Goal: Transaction & Acquisition: Purchase product/service

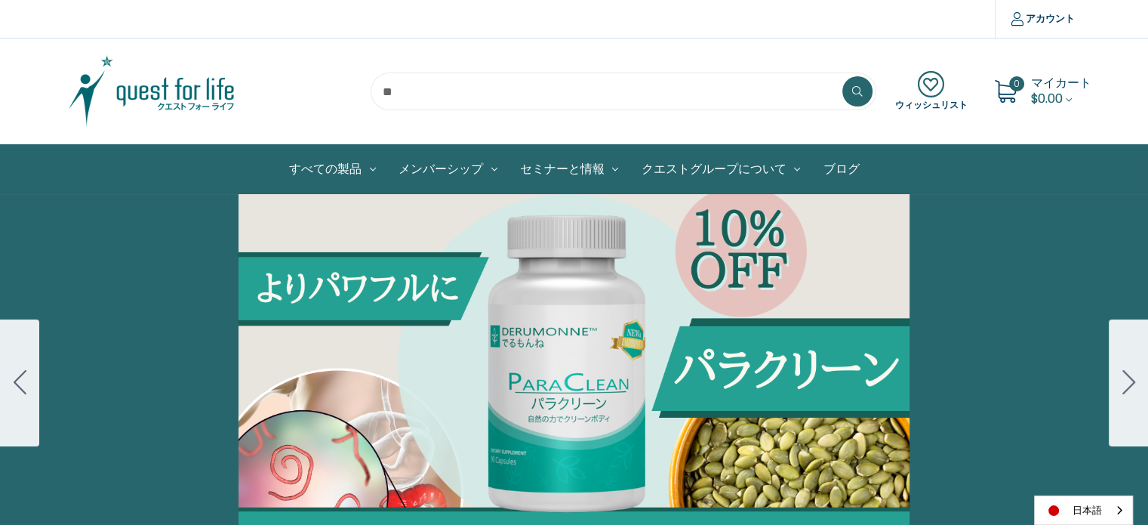
click at [565, 336] on div "Carousel Title Add a description for your carousel slide. You can use this to p…" at bounding box center [574, 382] width 1148 height 377
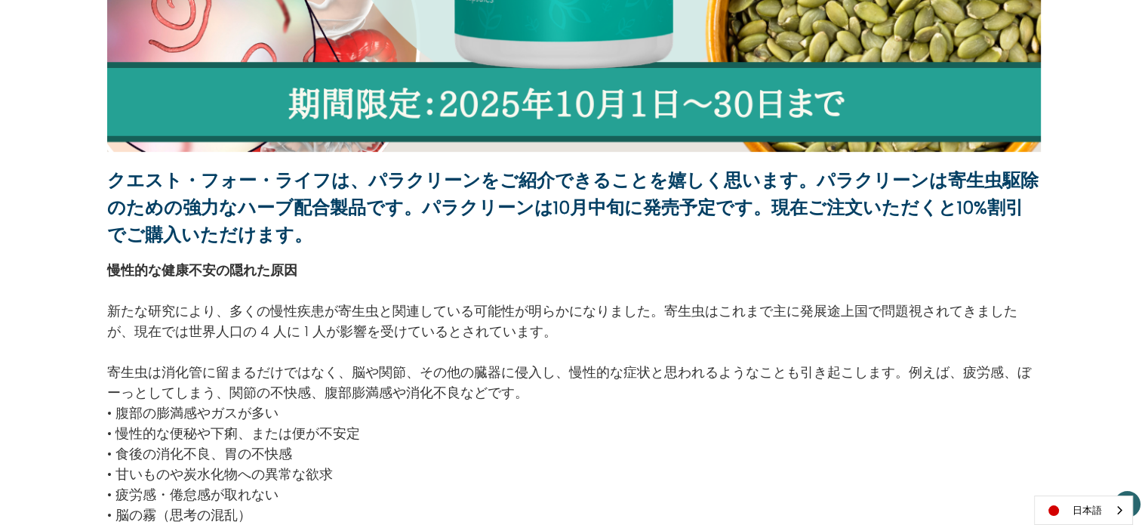
scroll to position [604, 0]
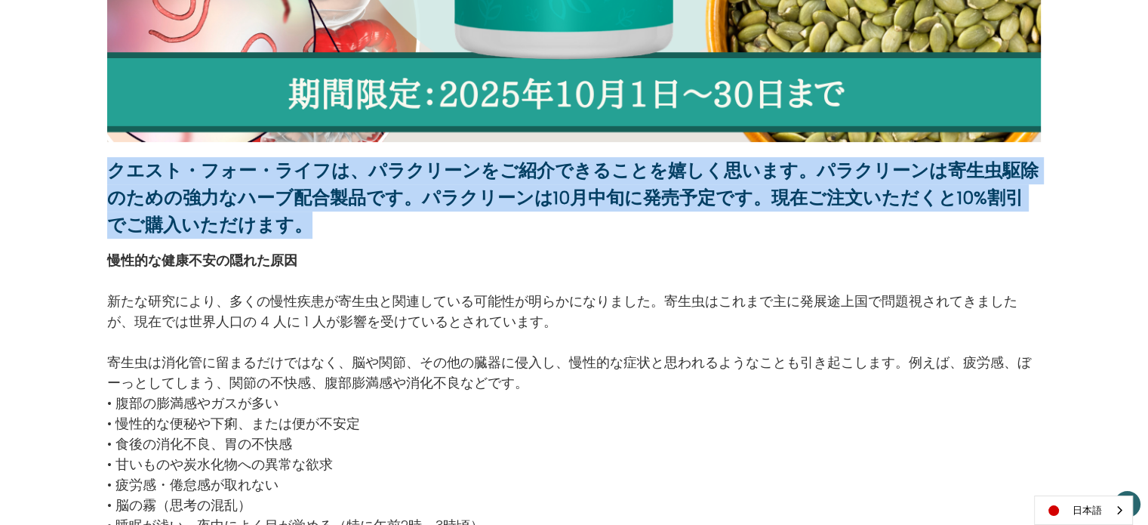
drag, startPoint x: 108, startPoint y: 165, endPoint x: 254, endPoint y: 238, distance: 163.1
copy strong "クエスト・フォー・ライフは、パラクリーンをご紹介できることを嬉しく思います。パラクリーンは寄生虫駆除のための強力なハーブ配合製品です。パラクリーンは10月中旬…"
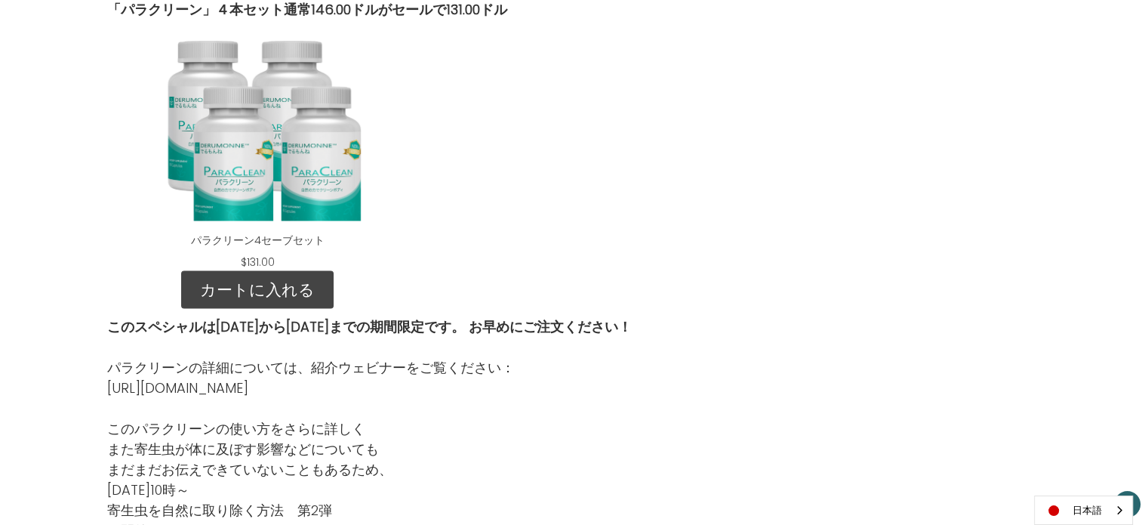
scroll to position [2416, 0]
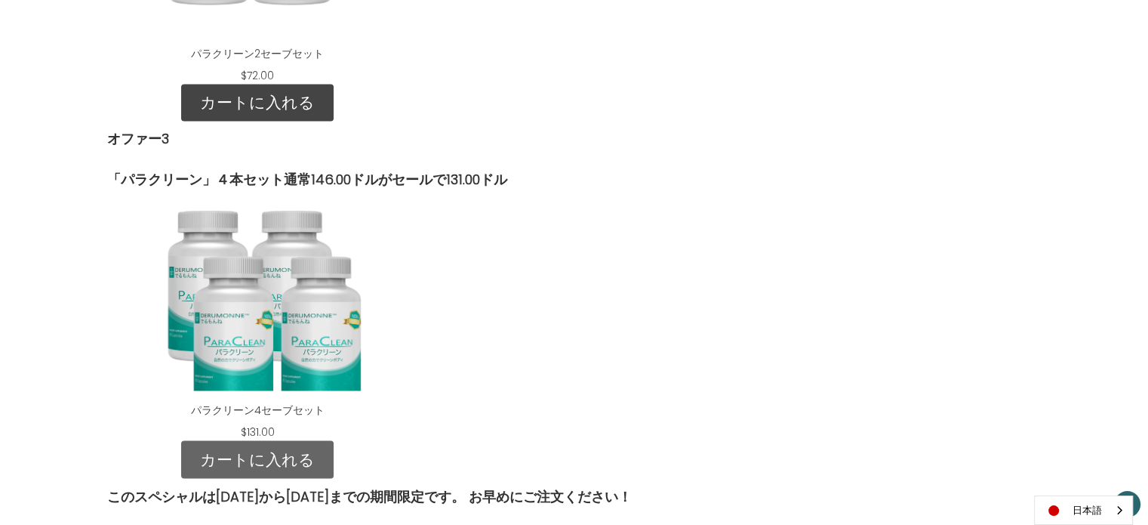
click at [221, 443] on link "カートに入れる" at bounding box center [257, 459] width 152 height 38
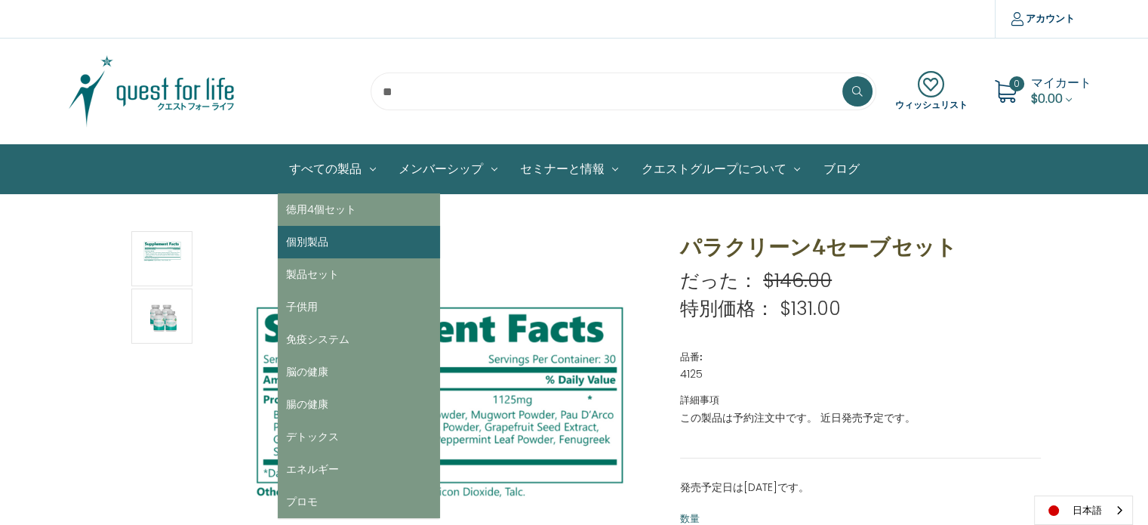
click at [338, 237] on link "個別製品" at bounding box center [359, 242] width 162 height 32
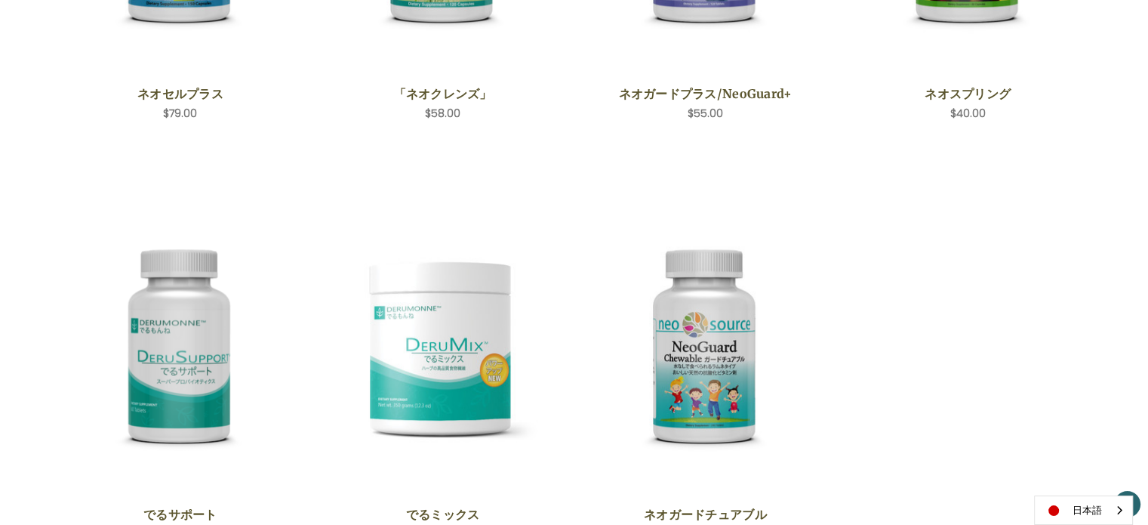
scroll to position [604, 0]
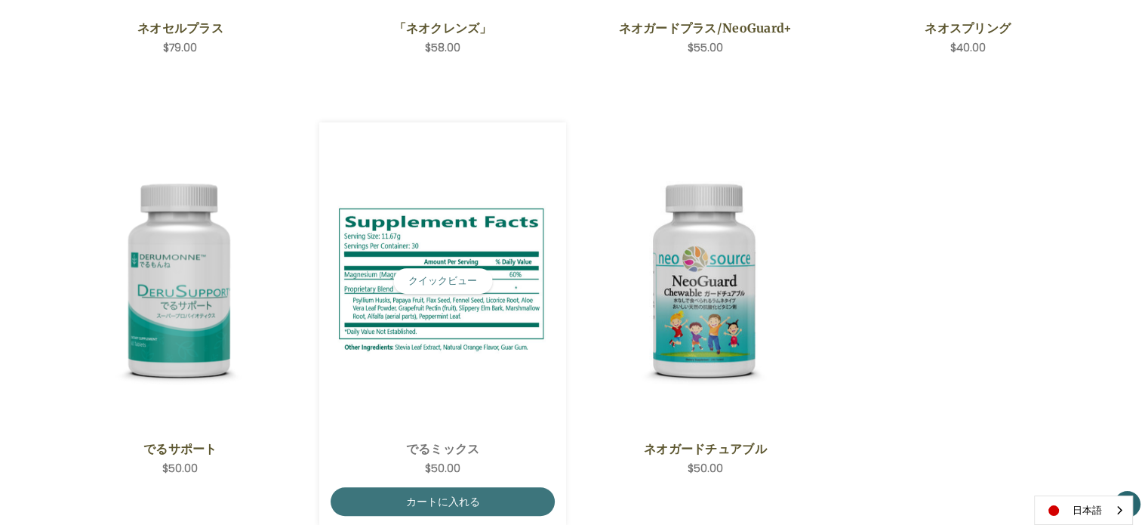
click at [433, 334] on img "DeruMix,$50.00\a" at bounding box center [443, 281] width 224 height 158
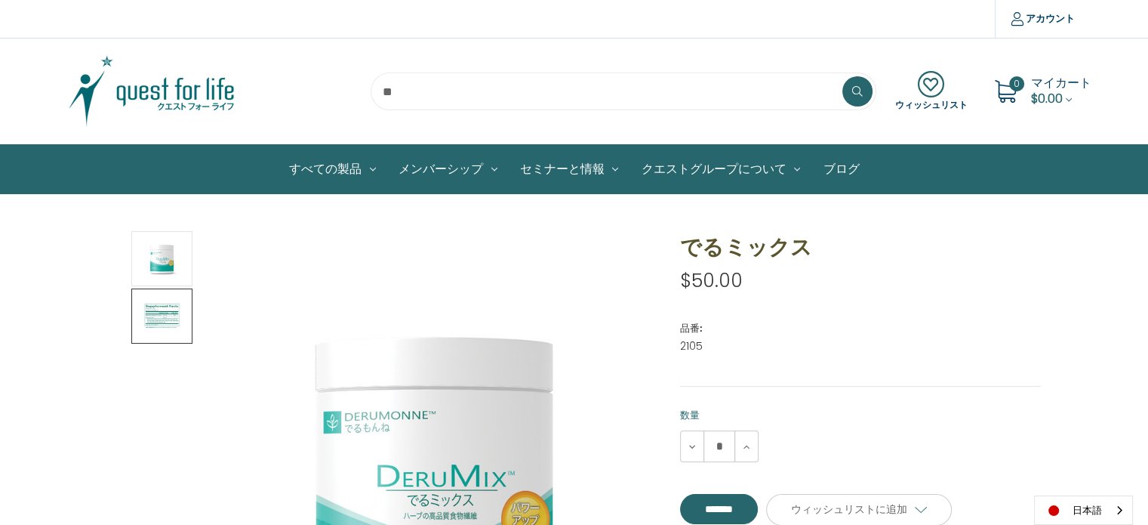
click at [167, 311] on img at bounding box center [162, 316] width 38 height 51
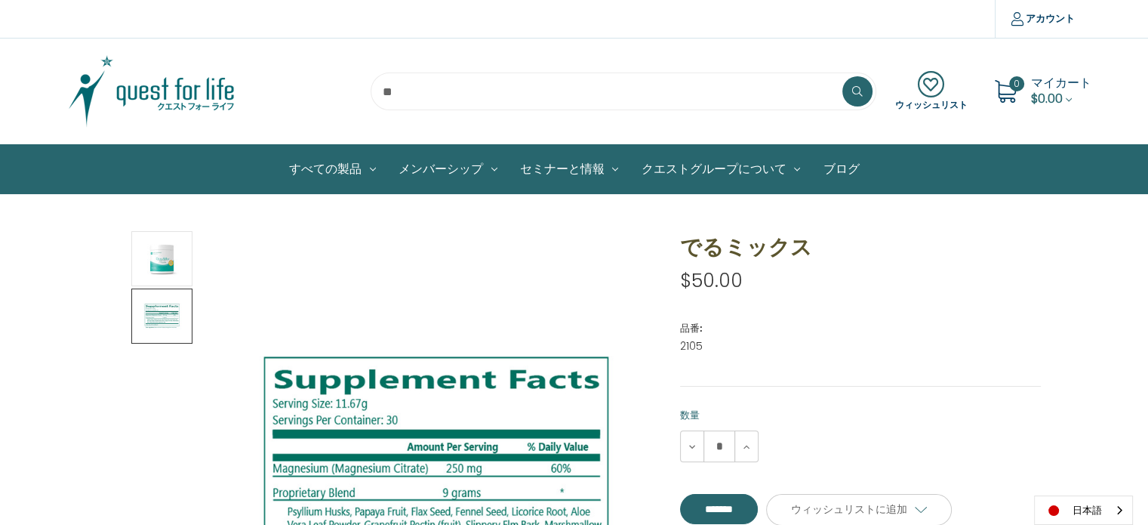
click at [1075, 92] on div "マイカート $0.00" at bounding box center [1061, 91] width 60 height 32
click at [1066, 94] on link "マイカート $0.00" at bounding box center [1061, 90] width 60 height 33
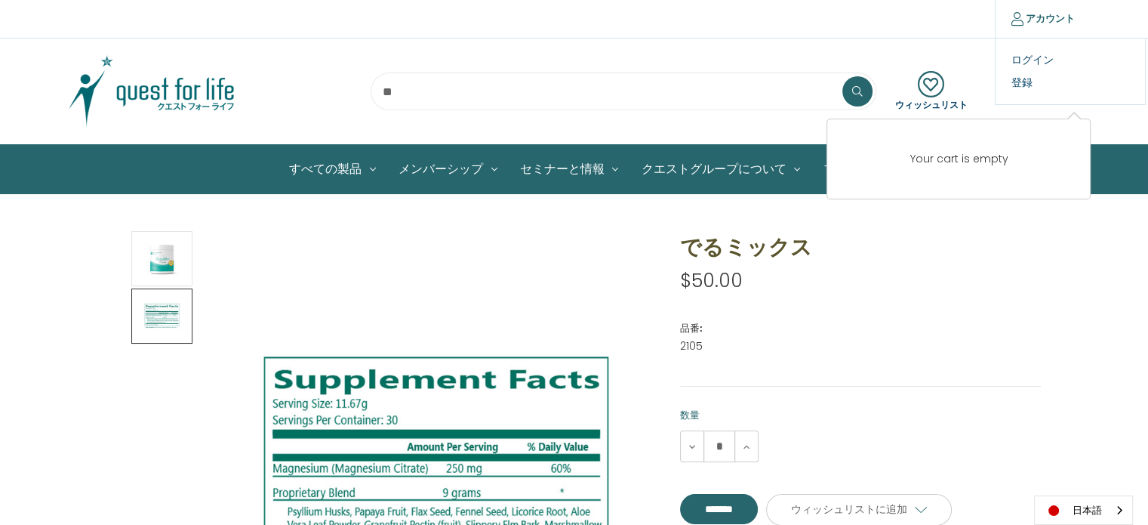
click at [1030, 21] on link "アカウント" at bounding box center [1043, 19] width 96 height 38
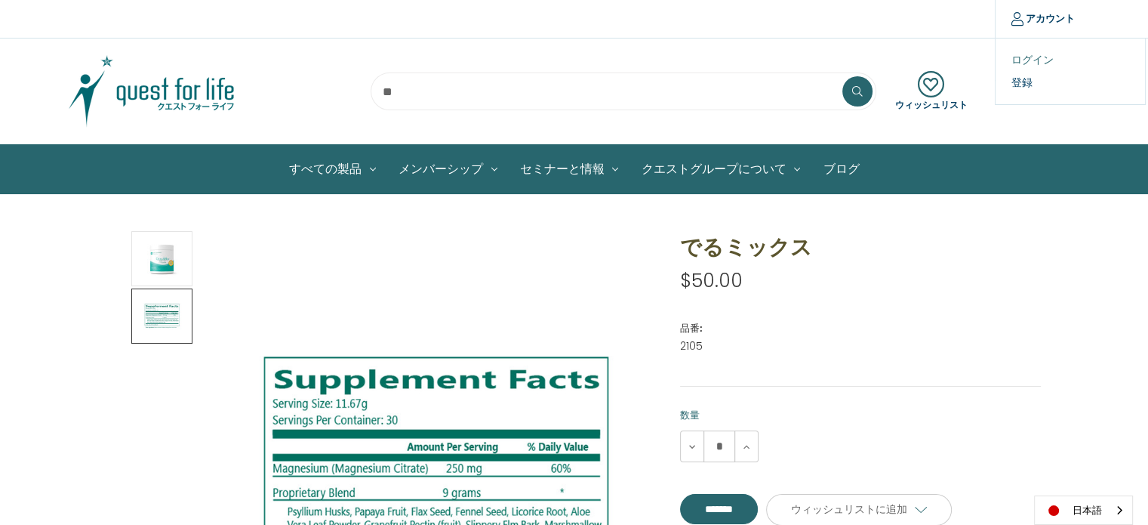
click at [1023, 66] on link "ログイン" at bounding box center [1070, 60] width 149 height 22
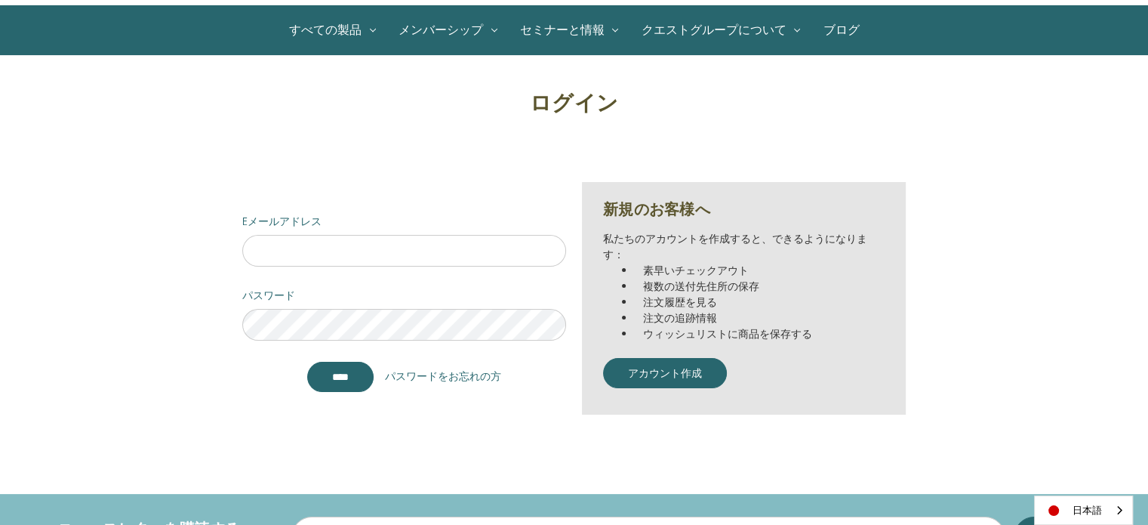
scroll to position [302, 0]
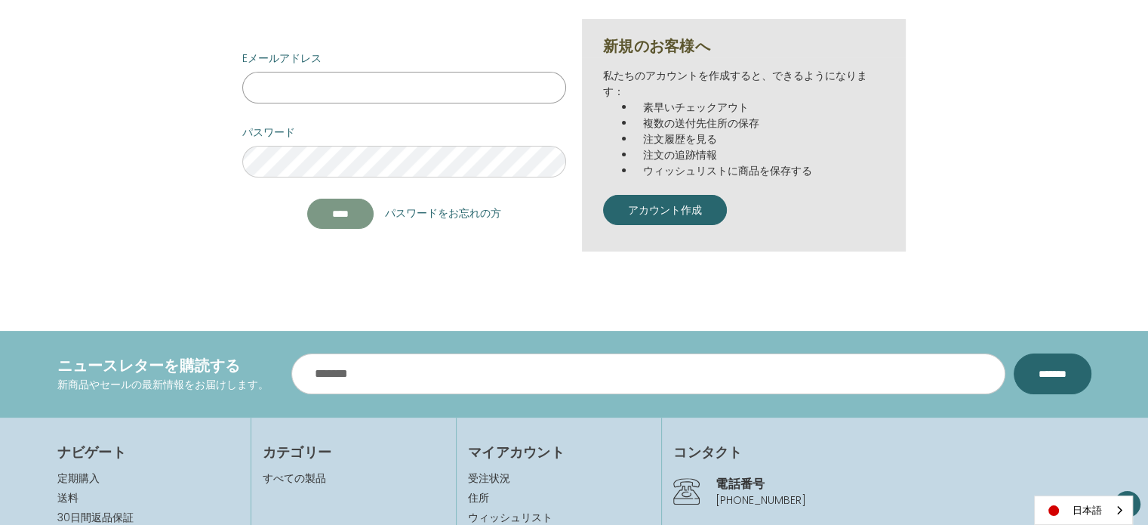
type input "**********"
click at [337, 205] on input "****" at bounding box center [340, 214] width 66 height 30
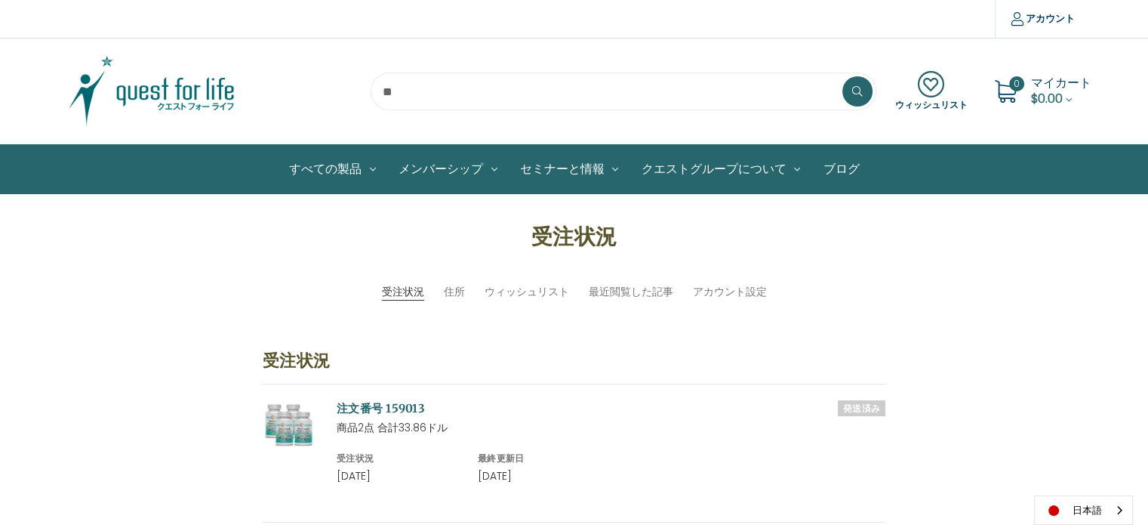
click at [166, 108] on img at bounding box center [151, 91] width 189 height 75
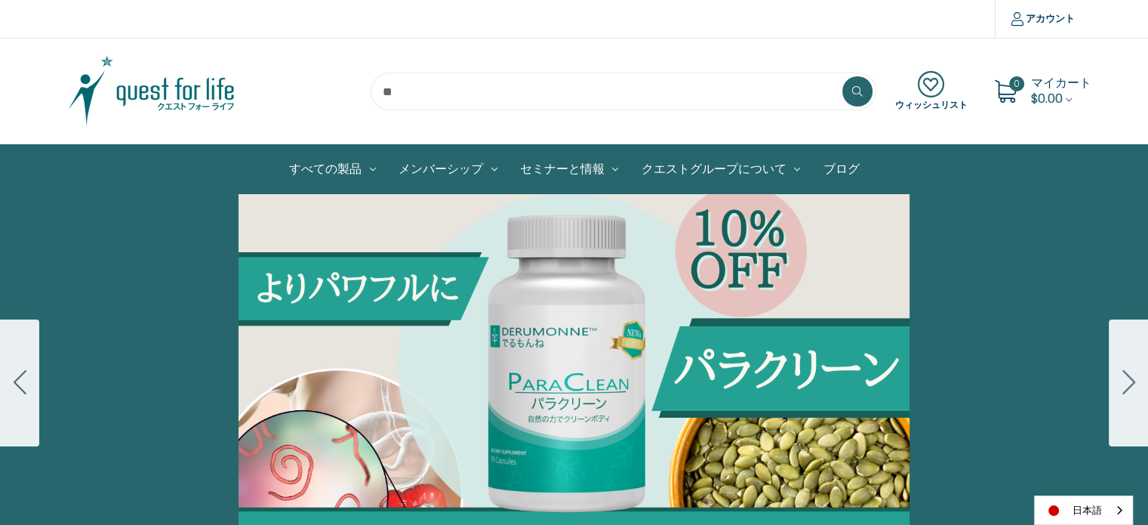
click at [604, 298] on div "Carousel Title Add a description for your carousel slide. You can use this to p…" at bounding box center [574, 382] width 1148 height 377
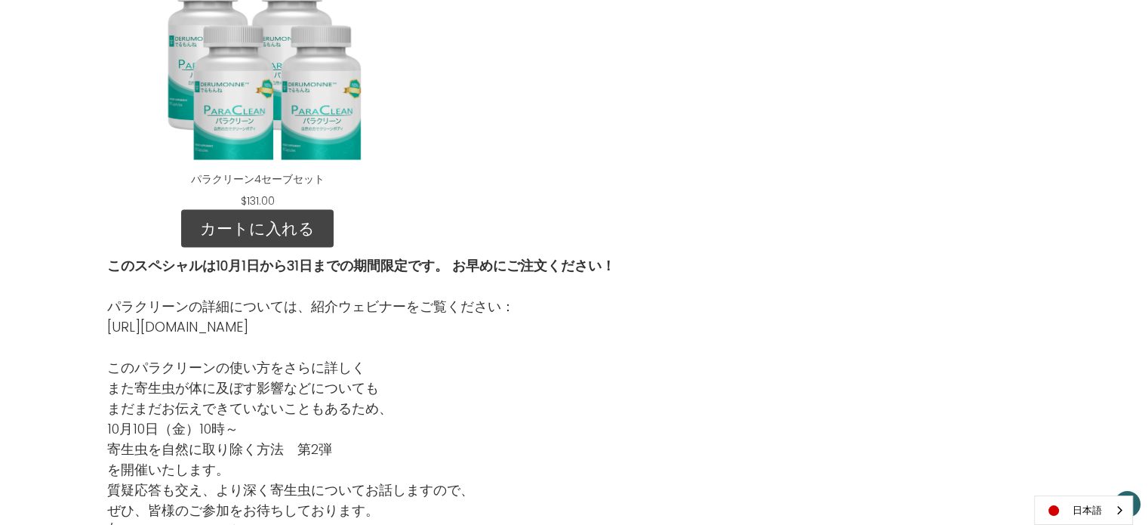
scroll to position [2642, 0]
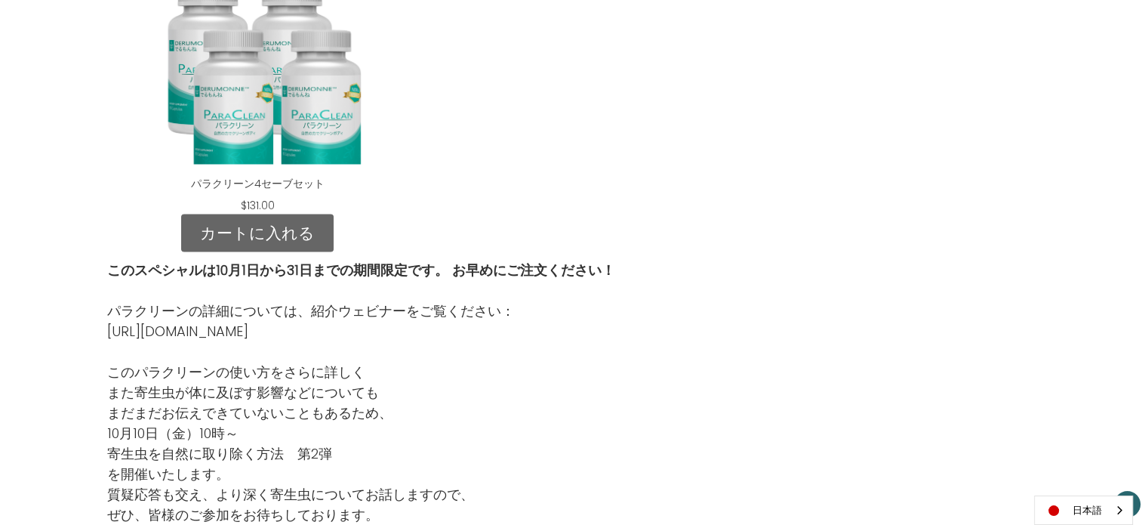
click at [263, 214] on link "カートに入れる" at bounding box center [257, 233] width 152 height 38
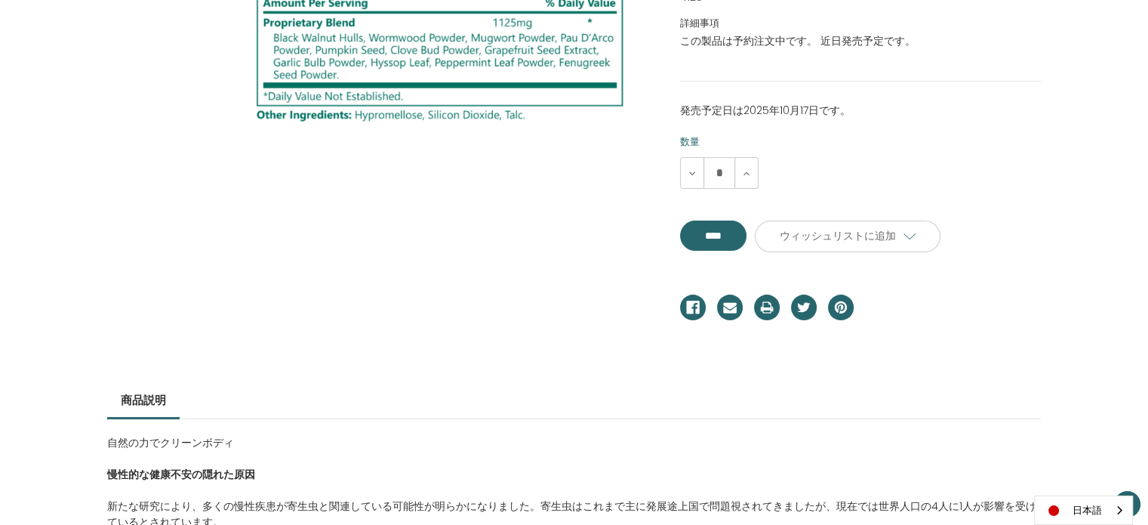
scroll to position [377, 0]
click at [725, 241] on input "****" at bounding box center [713, 235] width 66 height 30
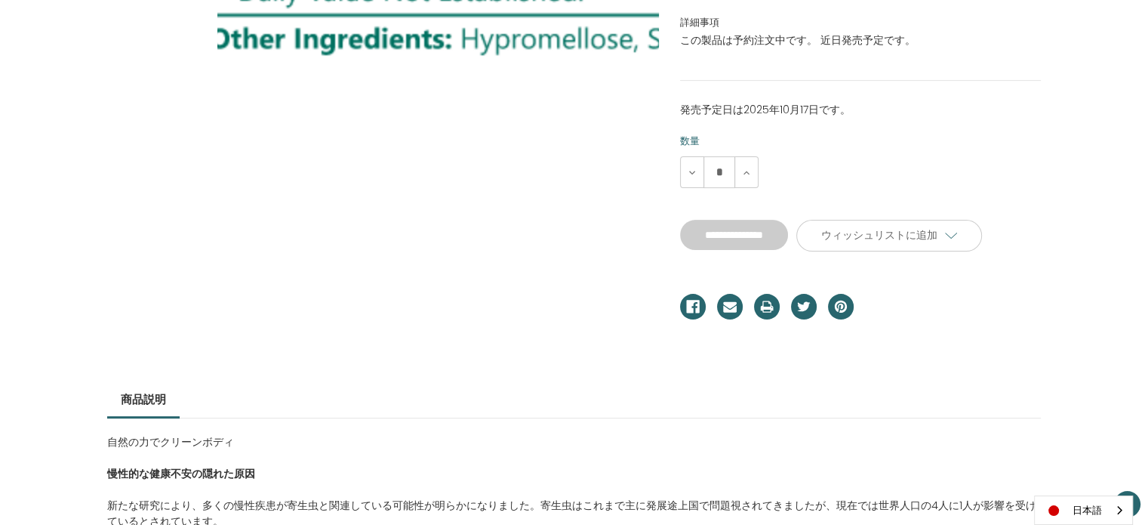
type input "****"
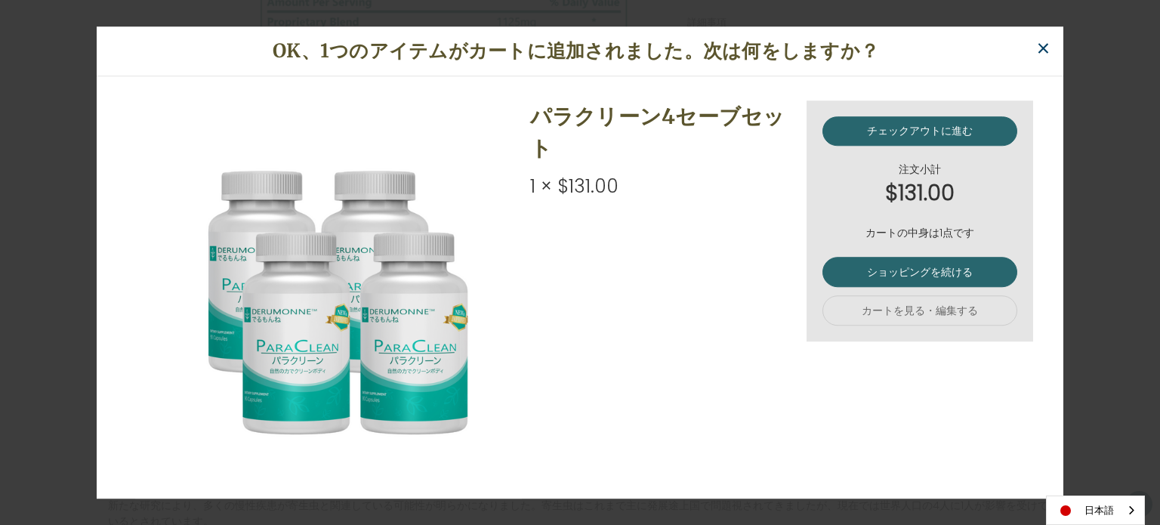
click at [1040, 49] on span "×" at bounding box center [1043, 49] width 14 height 34
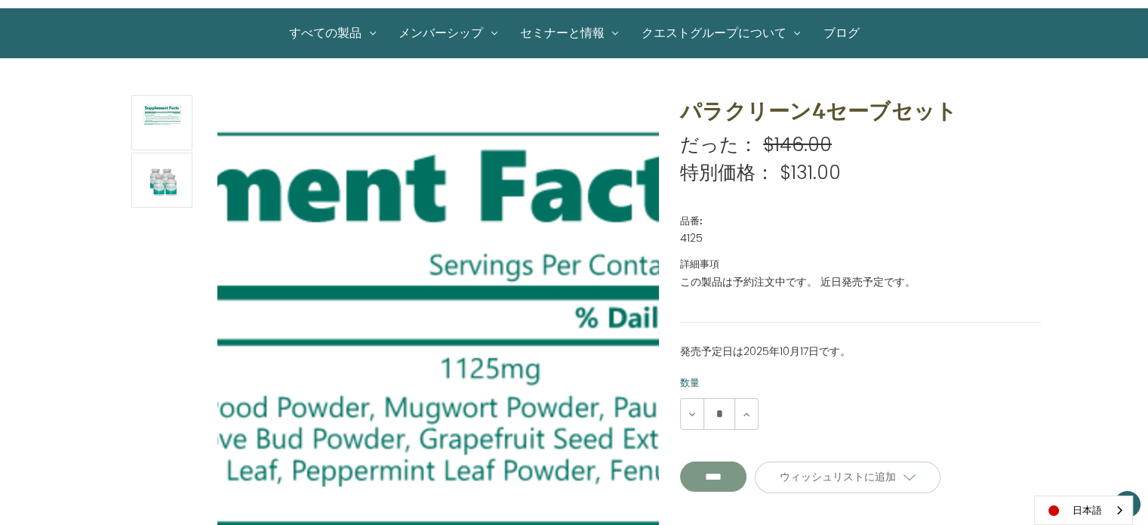
scroll to position [0, 0]
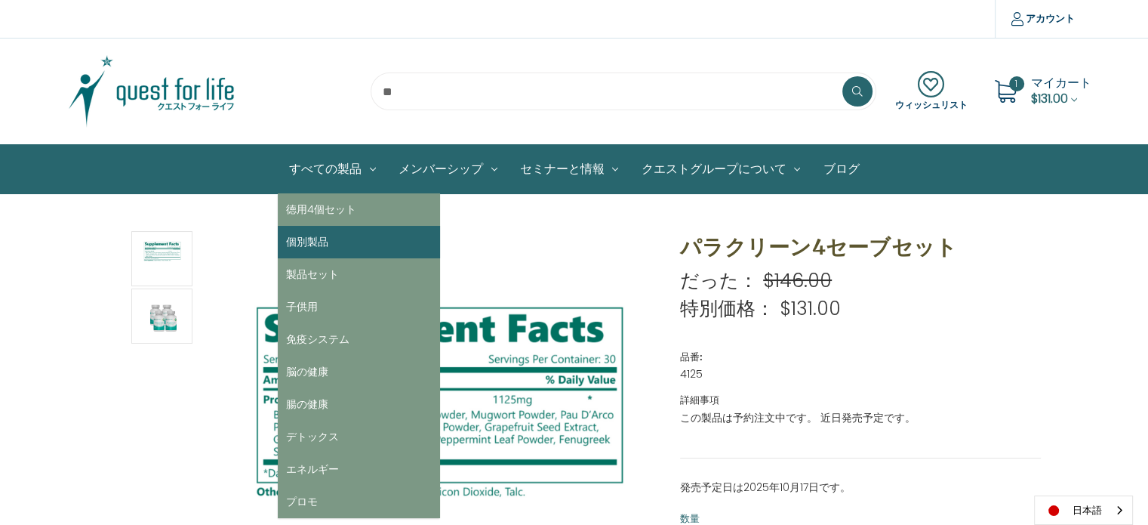
click at [336, 242] on link "個別製品" at bounding box center [359, 242] width 162 height 32
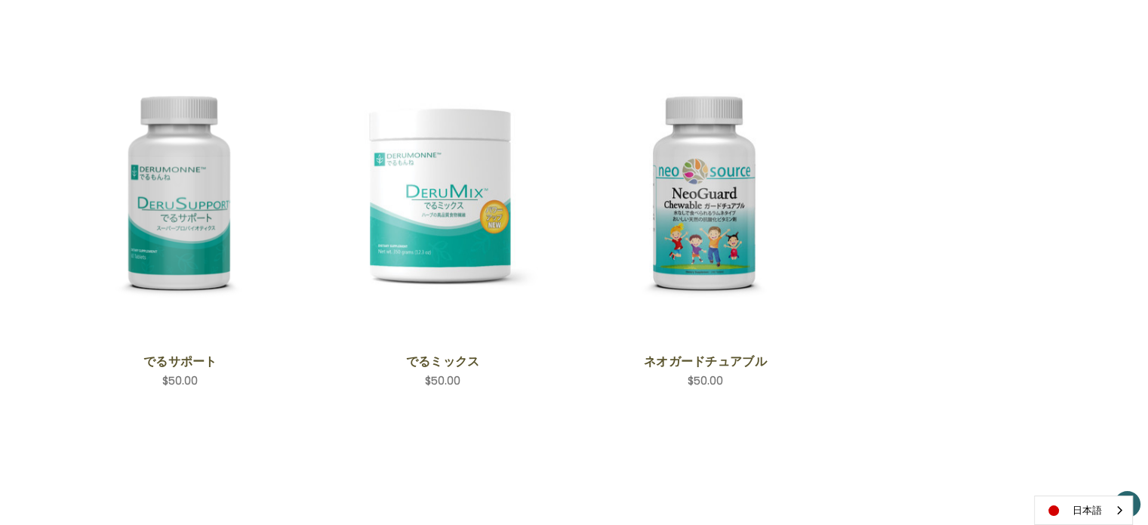
scroll to position [755, 0]
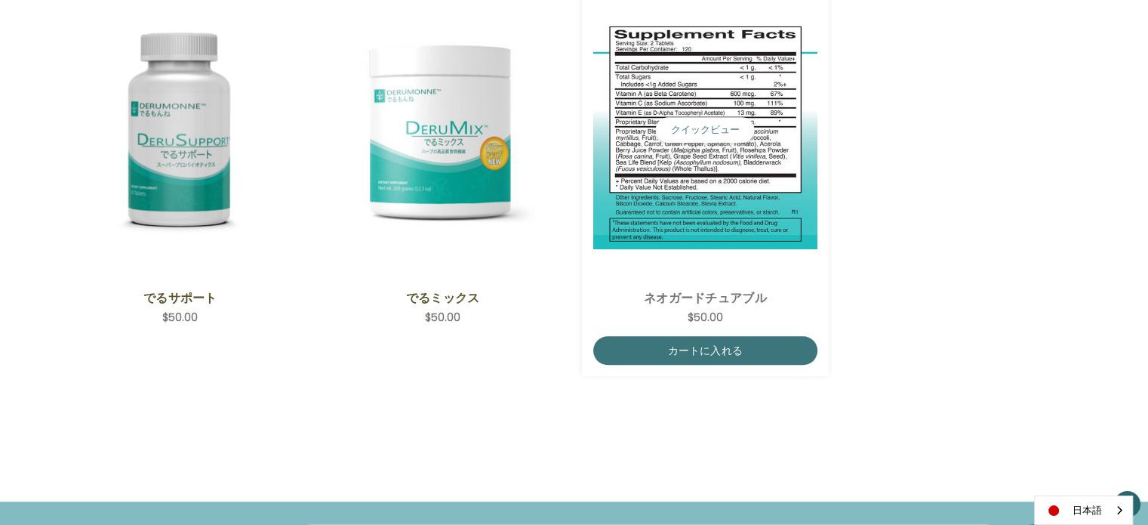
click at [728, 200] on img "NeoGuard Chewable,$50.00\a" at bounding box center [705, 130] width 224 height 239
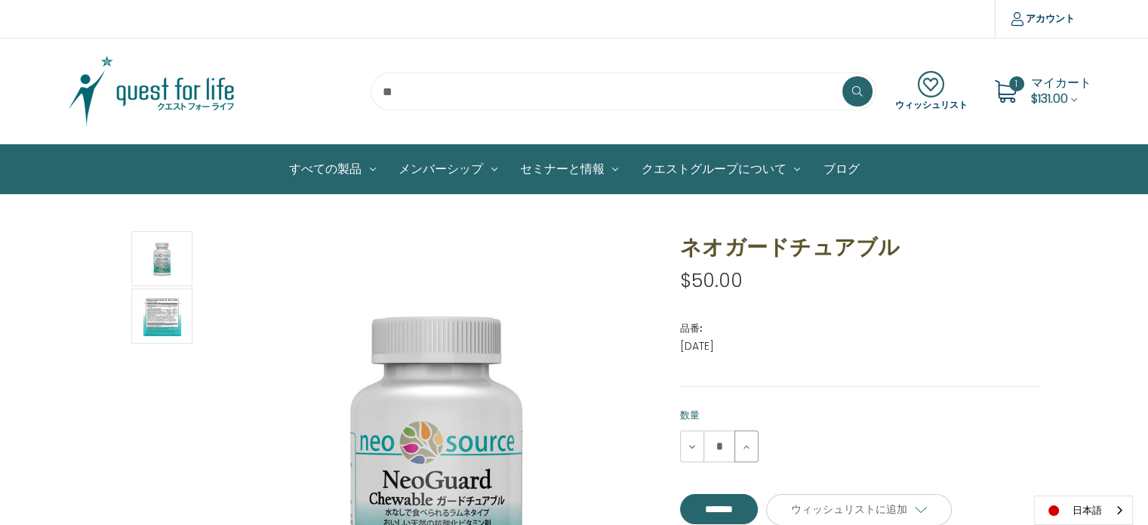
click at [749, 449] on icon at bounding box center [747, 447] width 12 height 12
type input "*"
click at [752, 510] on input "**********" at bounding box center [719, 509] width 78 height 30
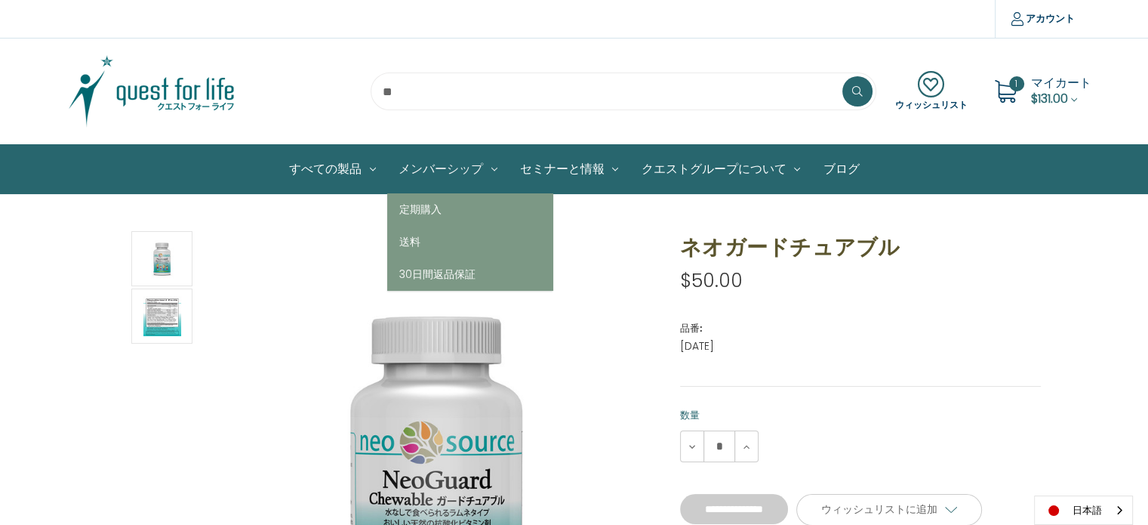
type input "*******"
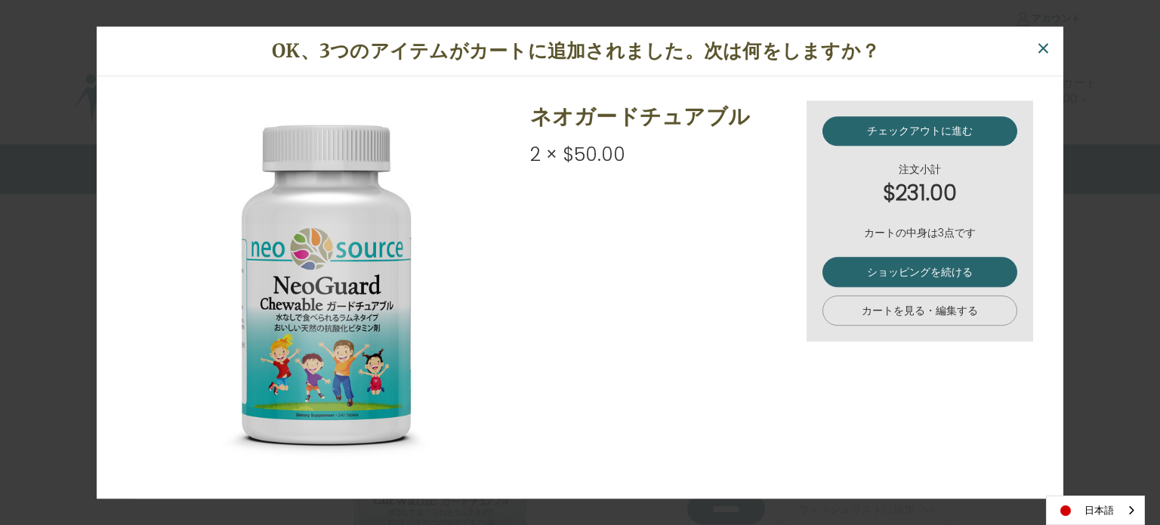
click at [917, 314] on link "カートを見る・編集する" at bounding box center [919, 311] width 195 height 30
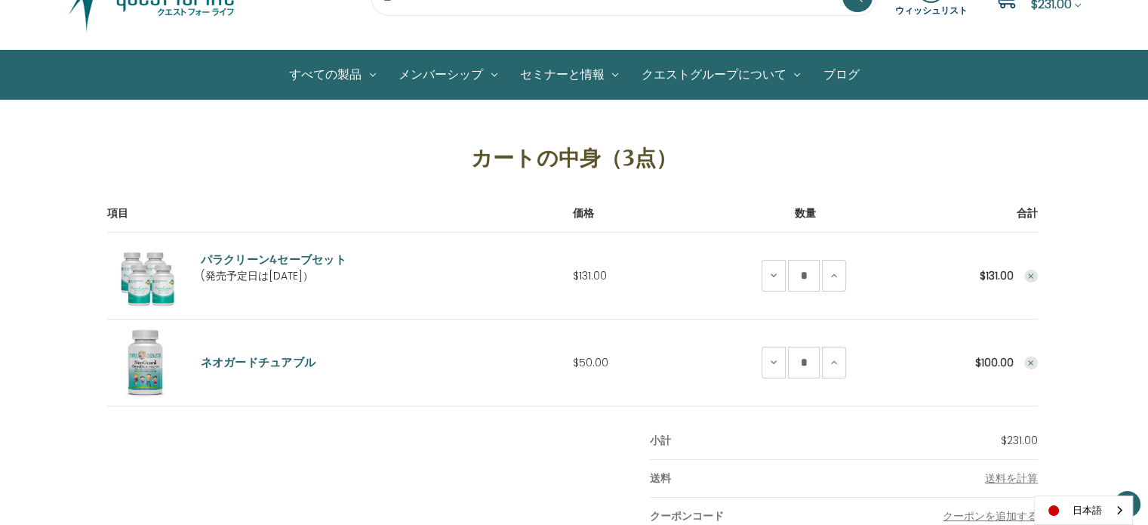
scroll to position [302, 0]
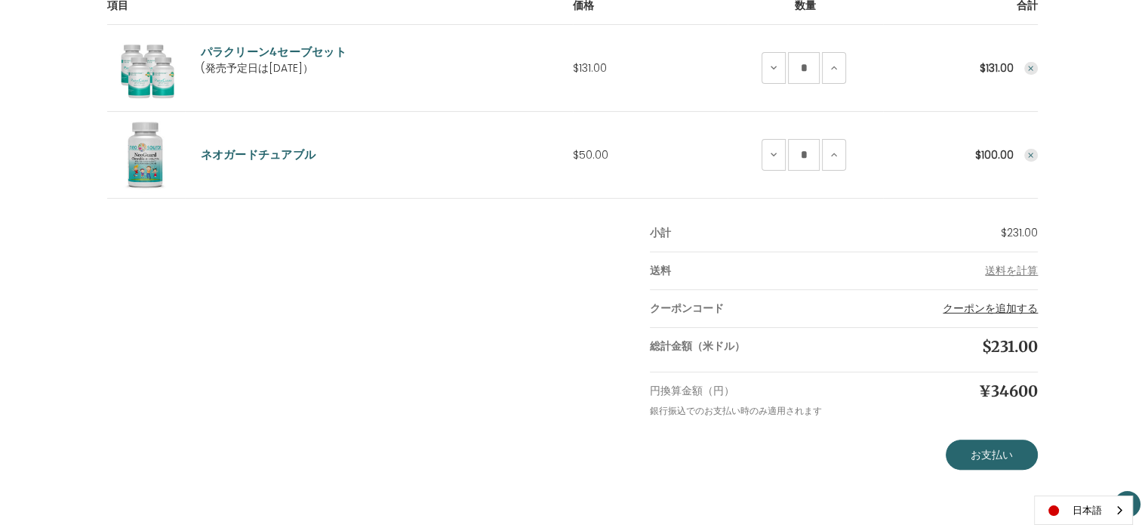
click at [978, 304] on button "クーポンを追加する" at bounding box center [990, 308] width 95 height 16
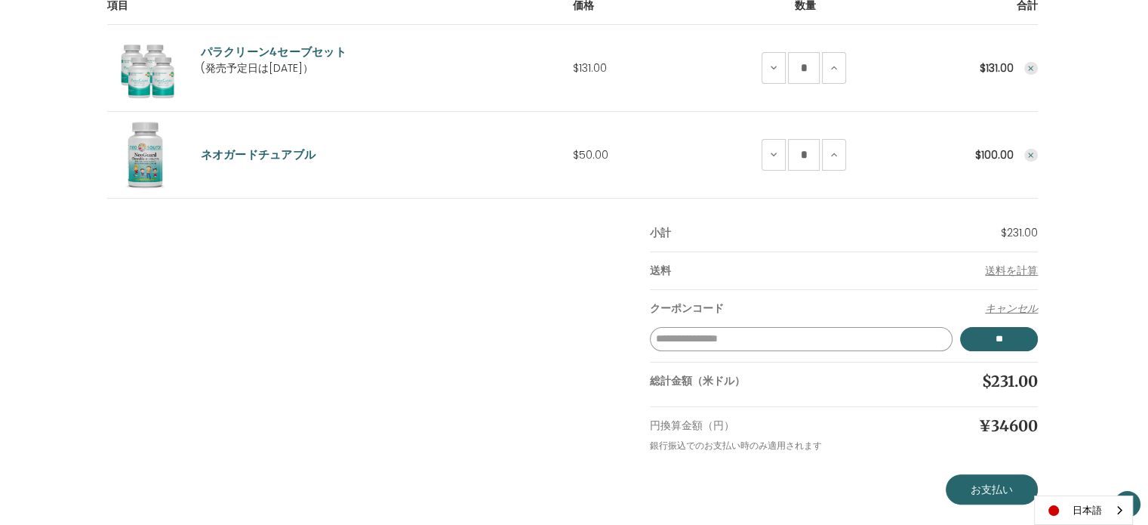
click at [753, 337] on input "クーポンコードを入力してください" at bounding box center [801, 339] width 303 height 24
type input "*******"
click at [978, 331] on input "*****" at bounding box center [999, 339] width 78 height 24
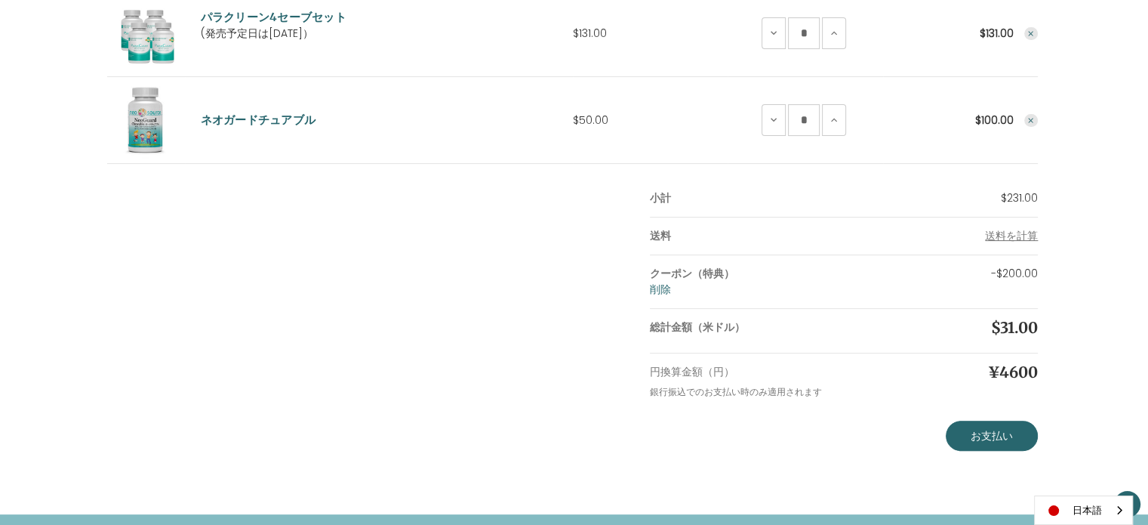
scroll to position [151, 0]
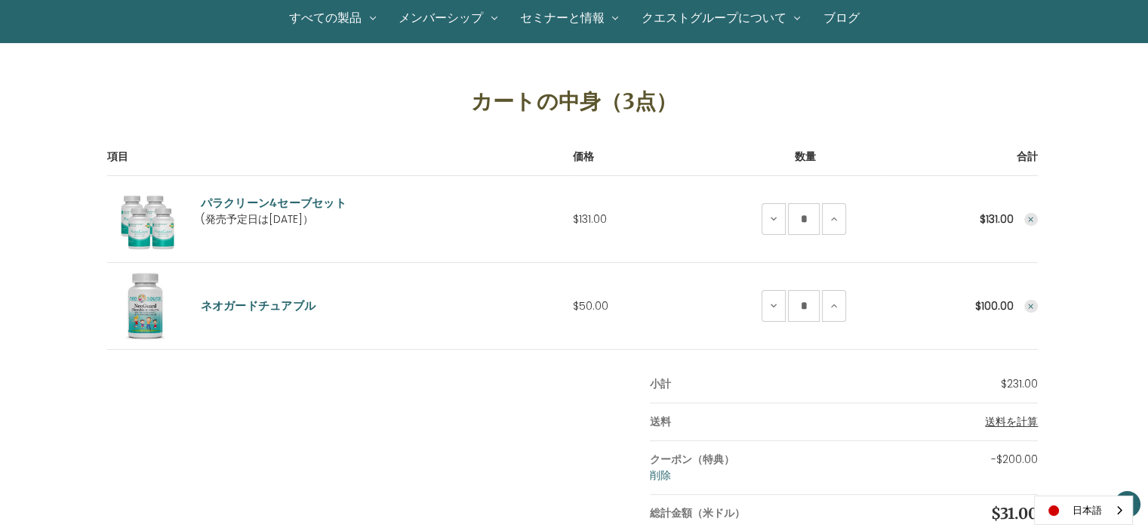
click at [1012, 418] on span "送料を計算" at bounding box center [1011, 421] width 53 height 15
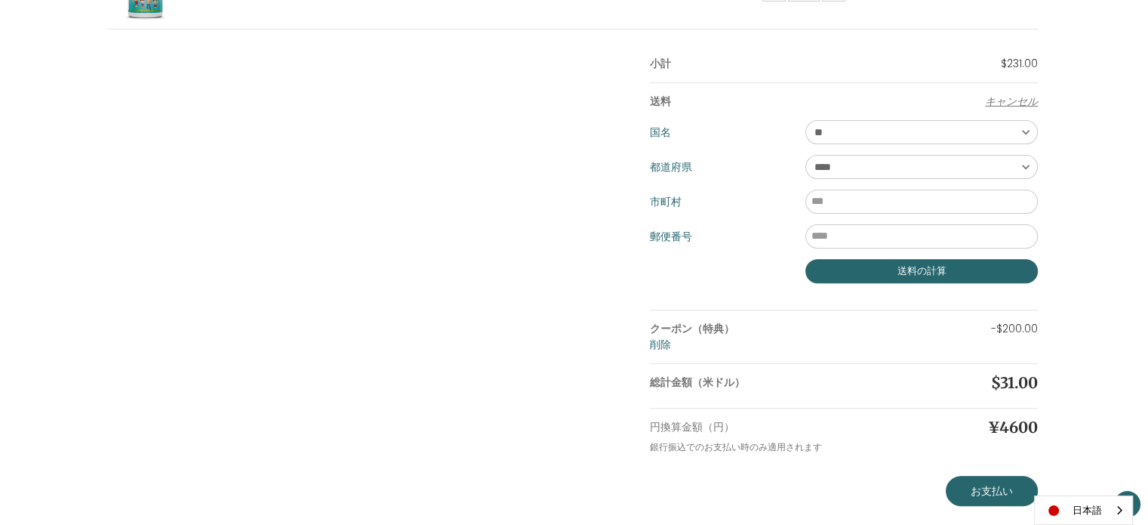
scroll to position [679, 0]
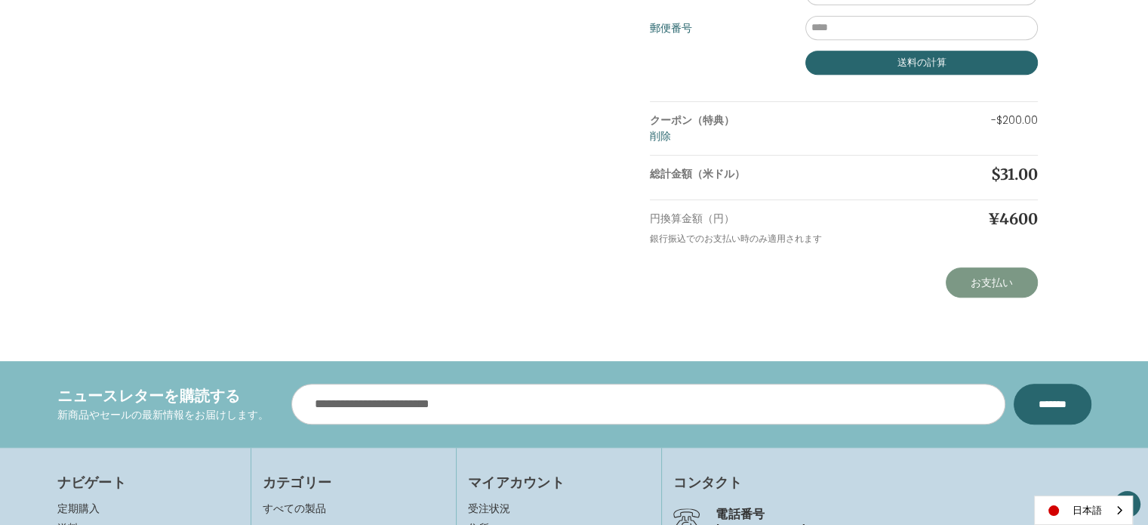
click at [1006, 273] on link "お支払い" at bounding box center [992, 282] width 92 height 30
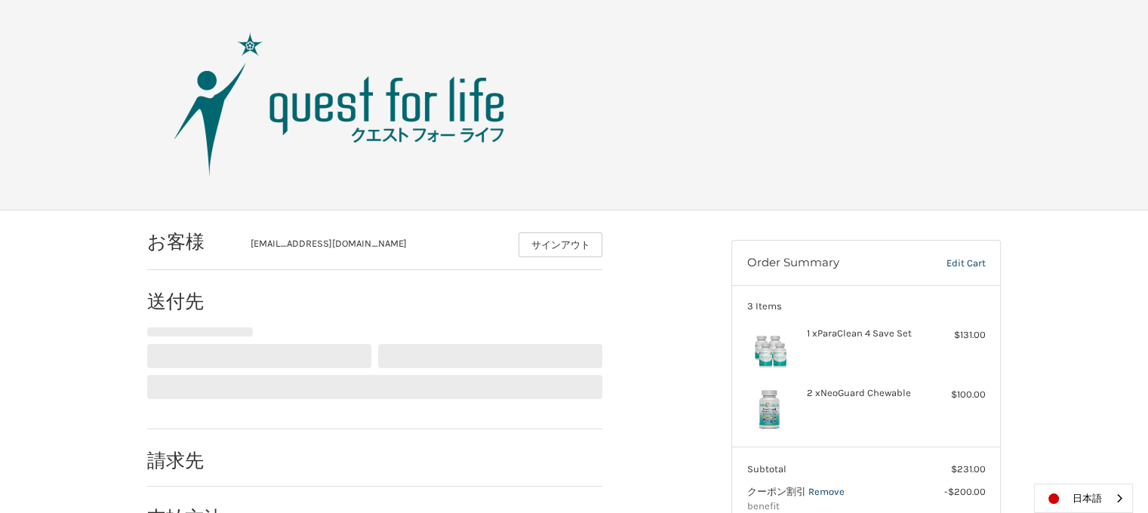
select select "**"
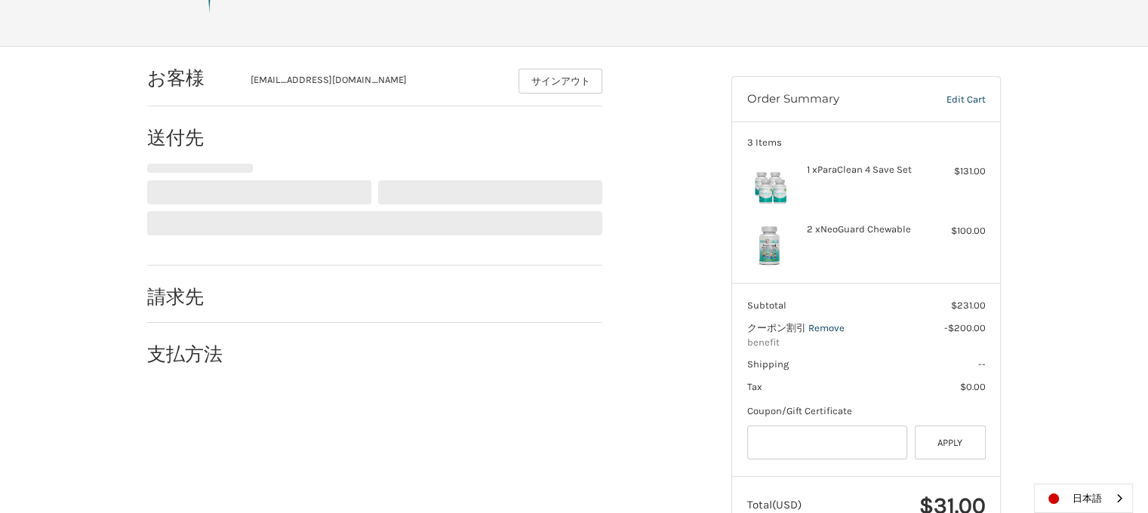
select select "**"
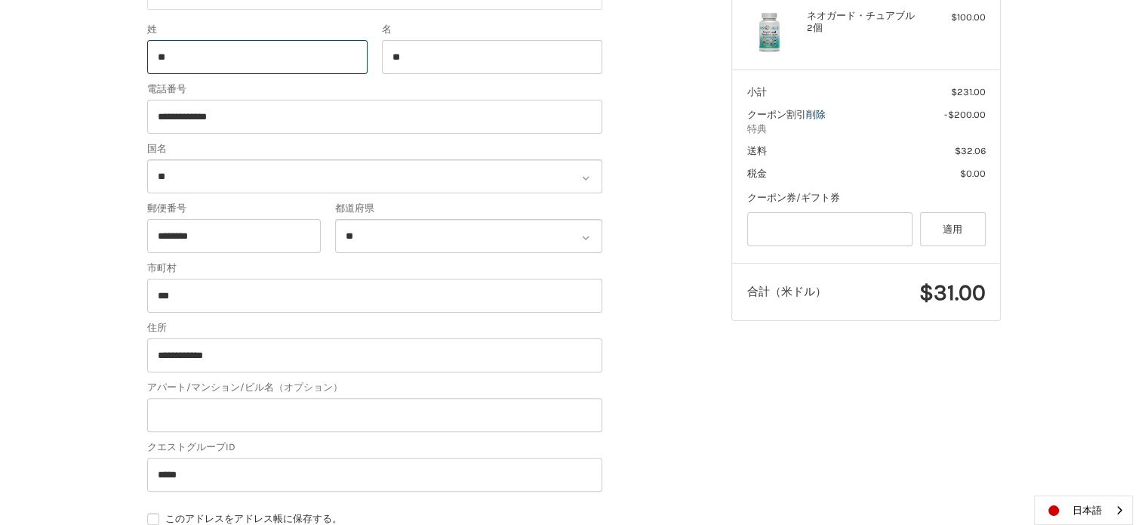
scroll to position [699, 0]
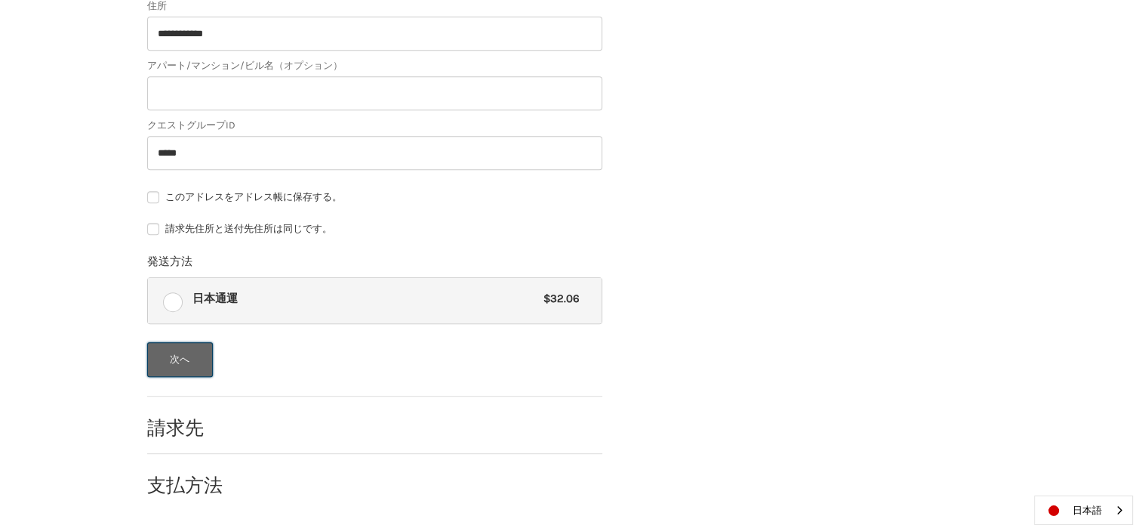
click at [188, 350] on button "次へ" at bounding box center [180, 359] width 66 height 35
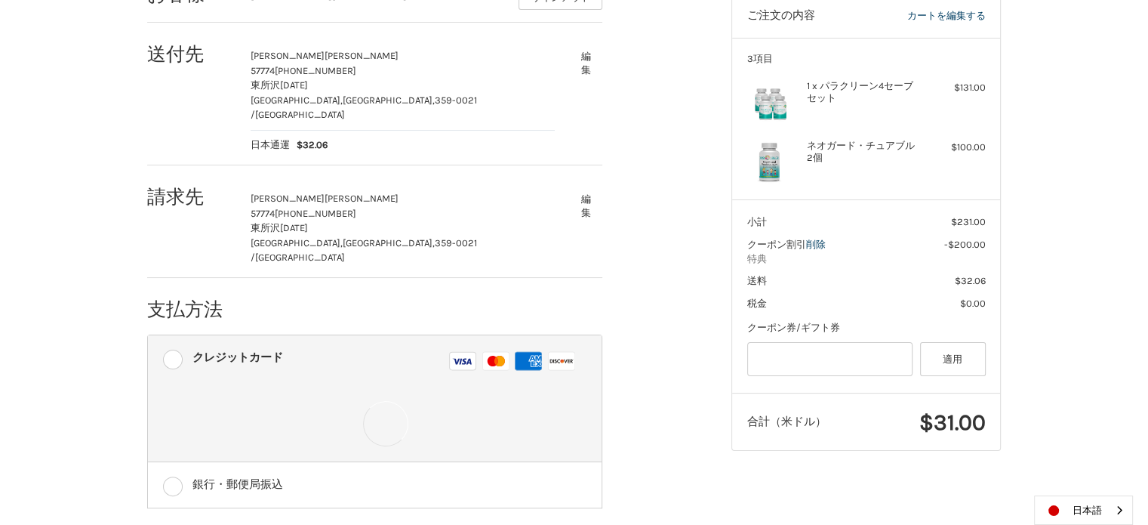
scroll to position [296, 0]
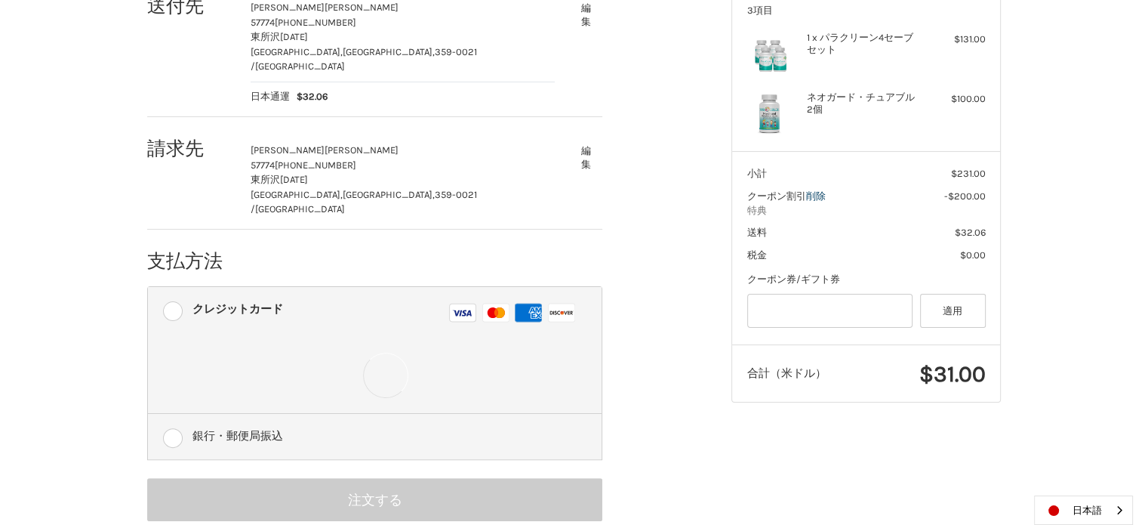
click at [166, 414] on label "銀行・郵便局振込" at bounding box center [375, 436] width 454 height 45
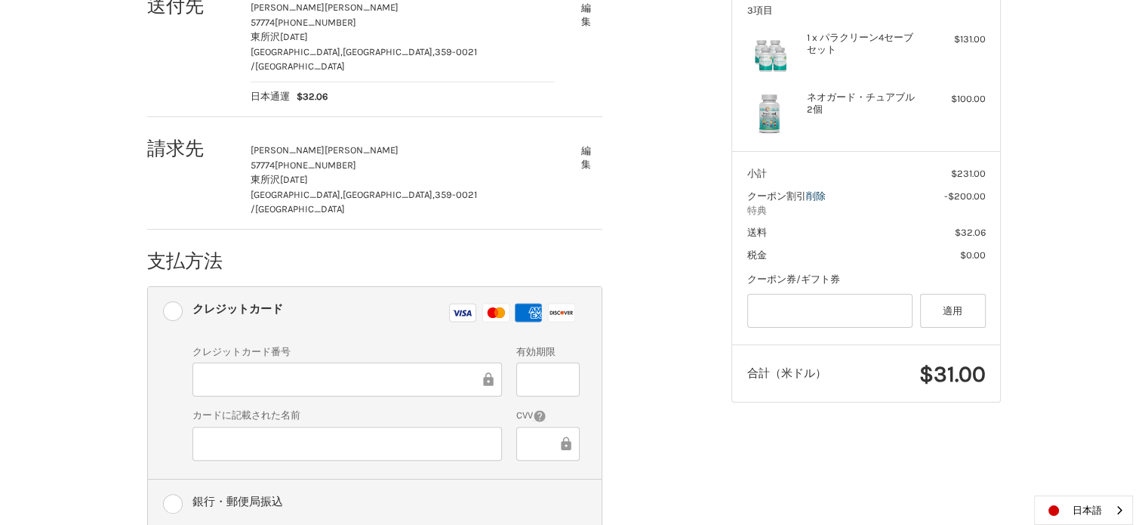
click at [171, 479] on label "銀行・郵便局振込" at bounding box center [375, 501] width 454 height 45
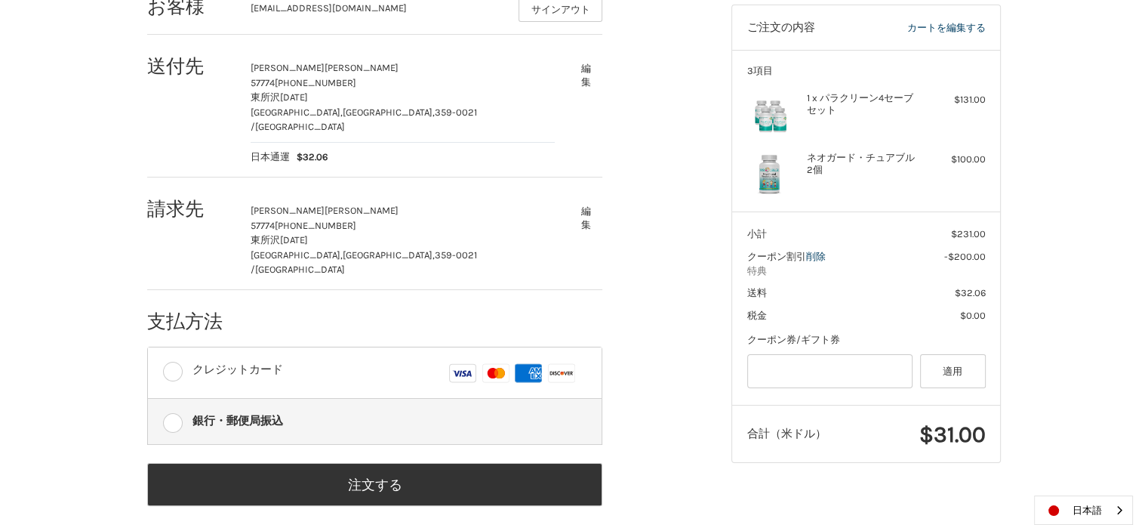
scroll to position [220, 0]
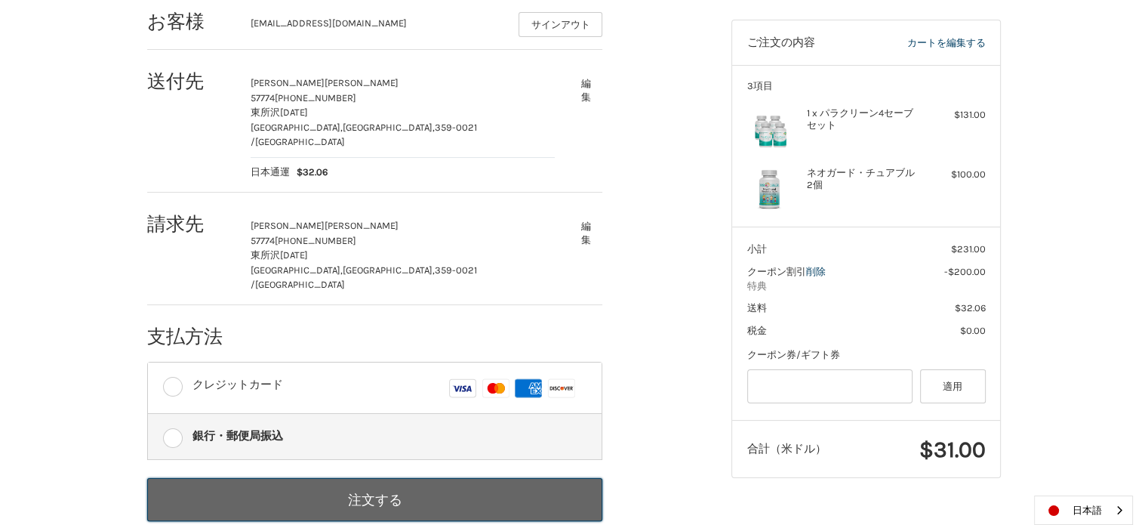
click at [385, 478] on button "注文する" at bounding box center [374, 499] width 455 height 43
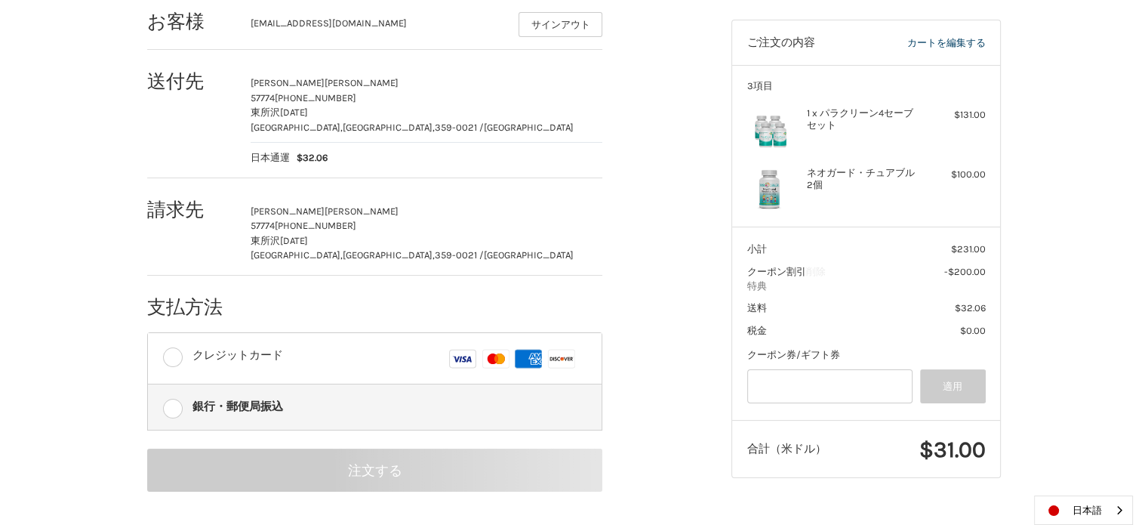
scroll to position [106, 0]
